Goal: Find specific page/section

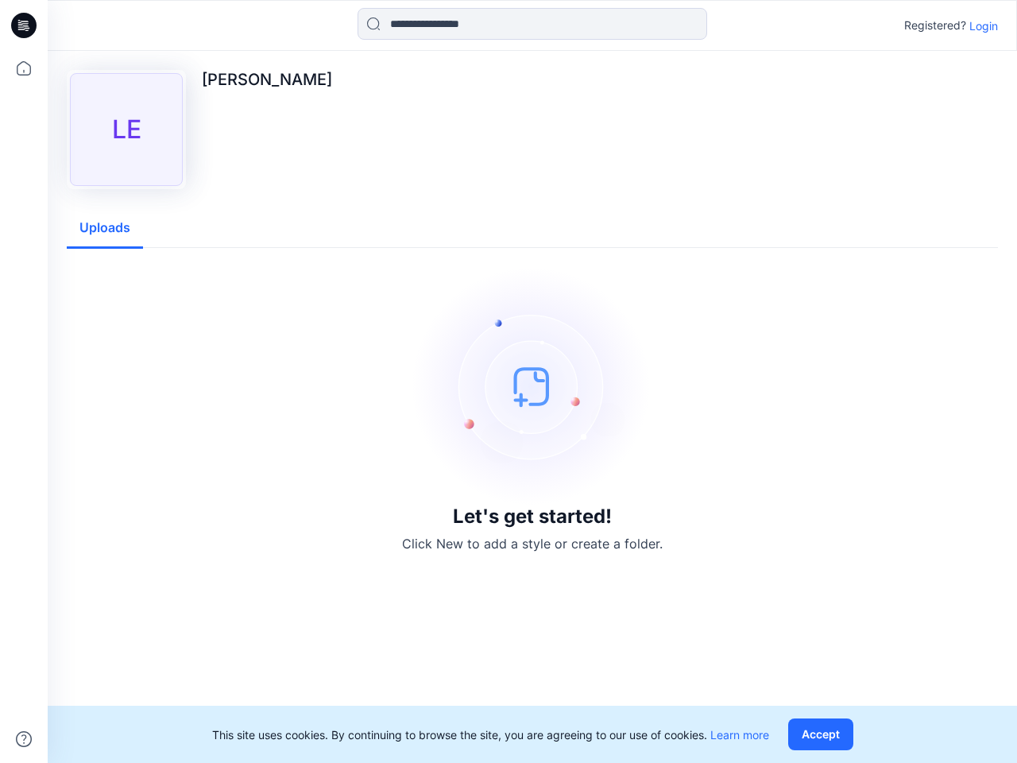
click at [508, 381] on img at bounding box center [532, 386] width 238 height 238
click at [25, 25] on icon at bounding box center [26, 25] width 6 height 1
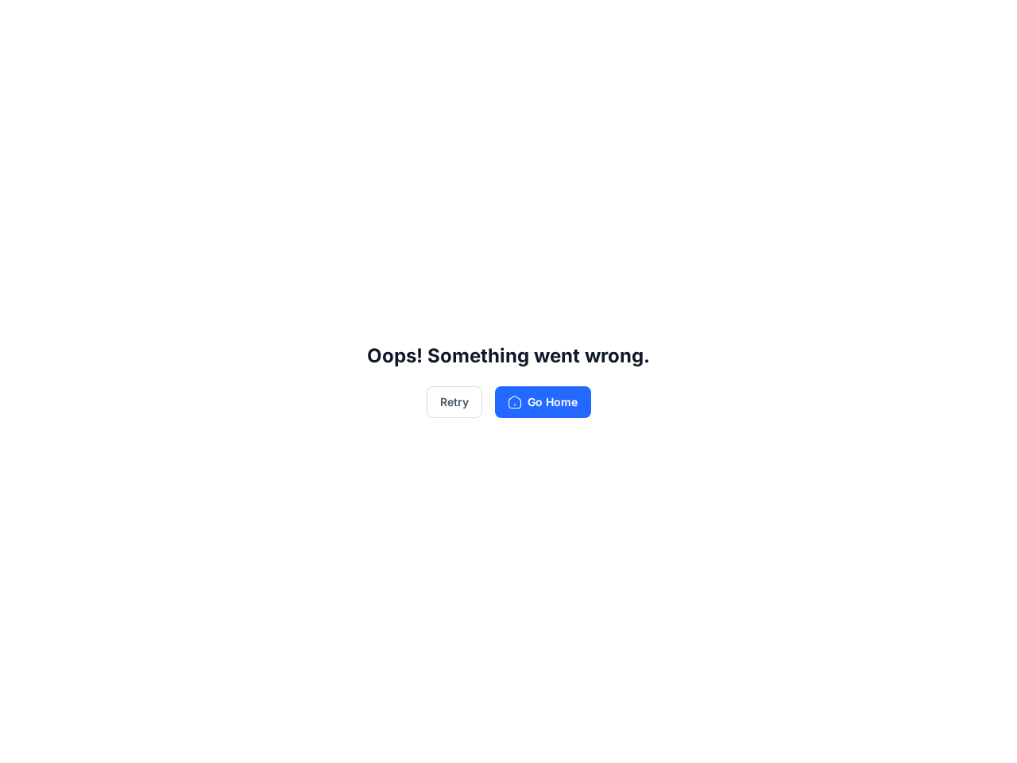
click at [24, 68] on div "Oops! Something went wrong. Retry Go Home" at bounding box center [508, 381] width 1017 height 763
click at [24, 739] on div "Oops! Something went wrong. Retry Go Home" at bounding box center [508, 381] width 1017 height 763
click at [532, 24] on div "Oops! Something went wrong. Retry Go Home" at bounding box center [508, 381] width 1017 height 763
click at [983, 25] on div "Oops! Something went wrong. Retry Go Home" at bounding box center [508, 381] width 1017 height 763
click at [105, 228] on div "Oops! Something went wrong. Retry Go Home" at bounding box center [508, 381] width 1017 height 763
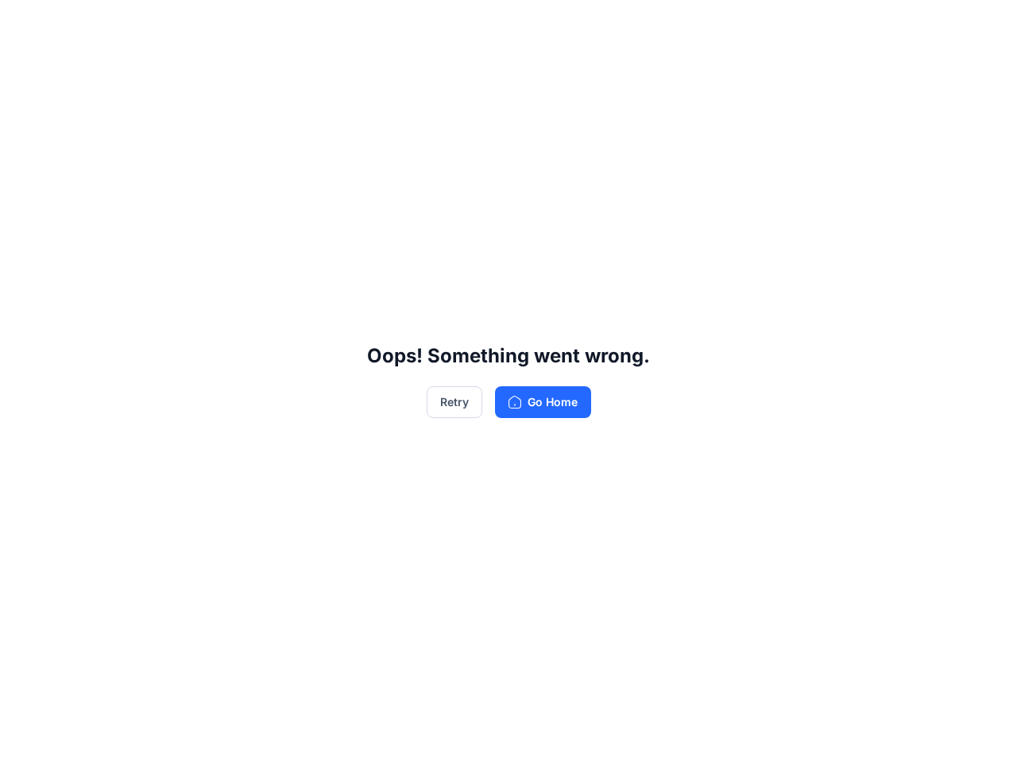
click at [824, 734] on div "Oops! Something went wrong. Retry Go Home" at bounding box center [508, 381] width 1017 height 763
